Goal: Task Accomplishment & Management: Complete application form

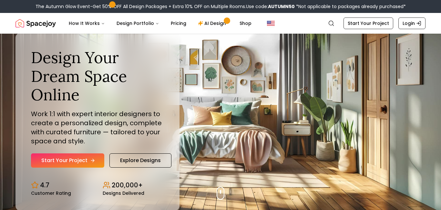
click at [90, 161] on icon "Hero section" at bounding box center [92, 160] width 5 height 5
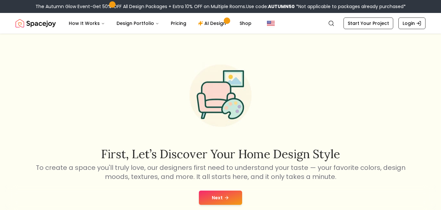
click at [226, 195] on icon at bounding box center [226, 197] width 5 height 5
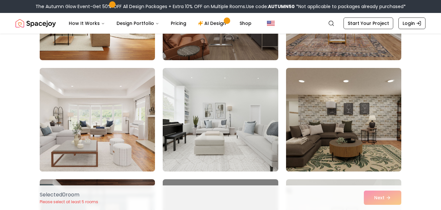
scroll to position [245, 0]
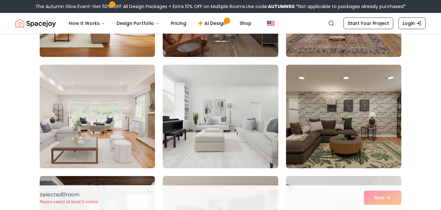
click at [127, 141] on img at bounding box center [97, 116] width 121 height 108
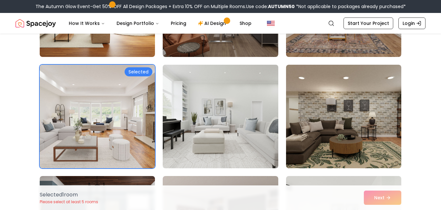
click at [205, 129] on img at bounding box center [220, 116] width 121 height 108
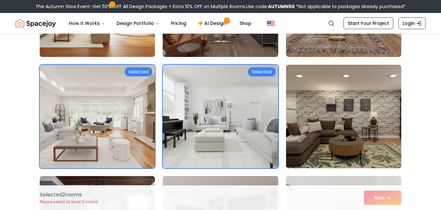
click at [306, 115] on img at bounding box center [343, 116] width 121 height 108
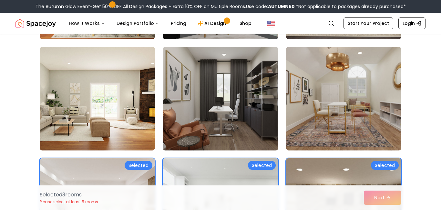
scroll to position [0, 0]
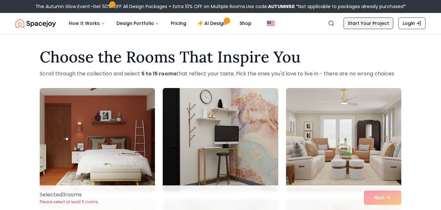
click at [364, 26] on link "Start Your Project" at bounding box center [369, 23] width 50 height 12
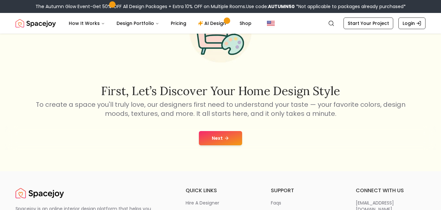
scroll to position [67, 0]
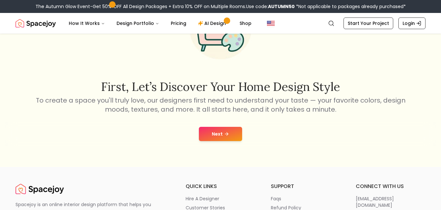
click at [226, 132] on icon at bounding box center [226, 133] width 5 height 5
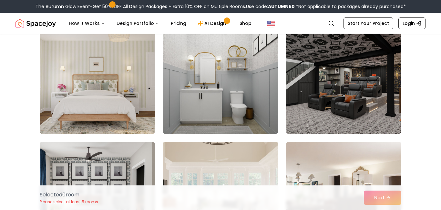
scroll to position [58, 0]
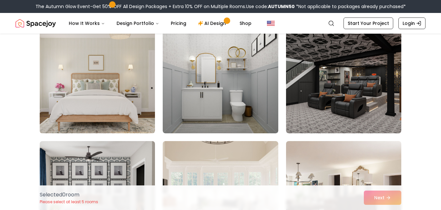
click at [144, 119] on img at bounding box center [97, 81] width 121 height 108
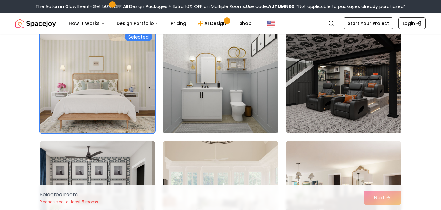
click at [327, 108] on img at bounding box center [343, 81] width 121 height 108
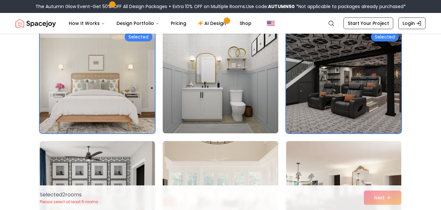
click at [145, 130] on img at bounding box center [97, 81] width 121 height 108
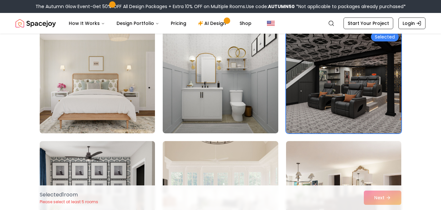
click at [375, 197] on div "Selected 1 room Please select at least 5 rooms Next" at bounding box center [221, 197] width 372 height 25
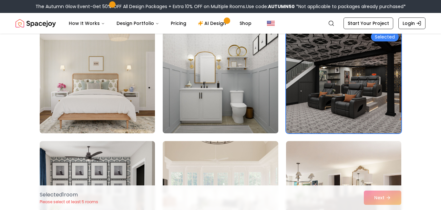
click at [198, 72] on img at bounding box center [220, 81] width 121 height 108
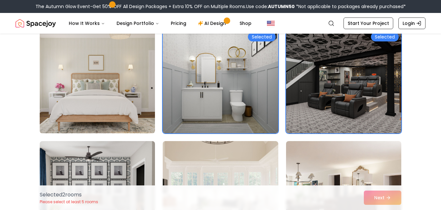
click at [128, 83] on img at bounding box center [97, 81] width 121 height 108
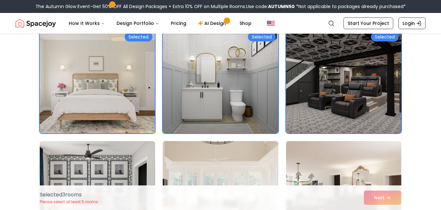
click at [130, 164] on img at bounding box center [97, 192] width 121 height 108
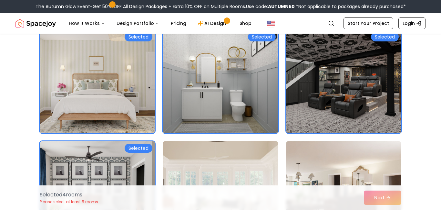
click at [207, 159] on img at bounding box center [220, 192] width 121 height 108
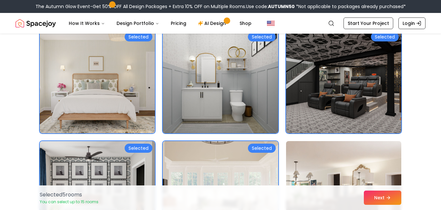
click at [384, 180] on img at bounding box center [343, 192] width 121 height 108
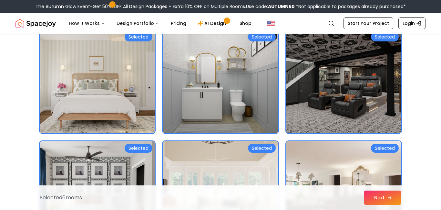
click at [394, 196] on button "Next" at bounding box center [382, 197] width 37 height 14
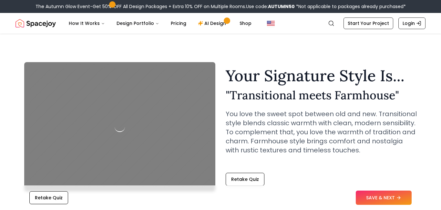
click at [366, 201] on button "SAVE & NEXT" at bounding box center [384, 197] width 56 height 14
